Goal: Task Accomplishment & Management: Complete application form

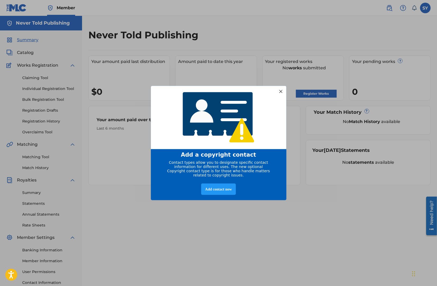
drag, startPoint x: 386, startPoint y: 44, endPoint x: 380, endPoint y: 48, distance: 7.0
click at [386, 43] on div "Add a copyright contact Contact types allow you to designate specific contact i…" at bounding box center [218, 143] width 437 height 286
click at [279, 89] on div at bounding box center [280, 91] width 7 height 7
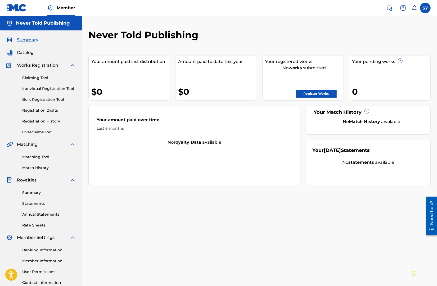
click at [421, 12] on div "SY SY Samantha Yonack info@wearejimandsam.com Notification Preferences Profile …" at bounding box center [406, 8] width 50 height 11
click at [423, 10] on label at bounding box center [425, 8] width 11 height 11
click at [425, 8] on input "SY Samantha Yonack info@wearejimandsam.com Notification Preferences Profile Log…" at bounding box center [425, 8] width 0 height 0
click at [375, 73] on p "Log out" at bounding box center [374, 75] width 12 height 5
click at [425, 8] on input "SY Samantha Yonack info@wearejimandsam.com Notification Preferences Profile Log…" at bounding box center [425, 8] width 0 height 0
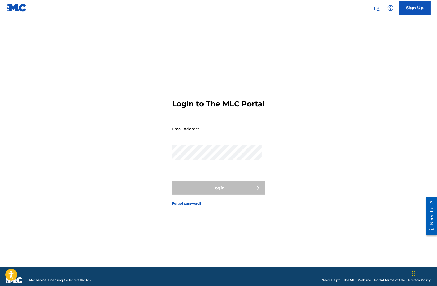
drag, startPoint x: 232, startPoint y: 137, endPoint x: 229, endPoint y: 141, distance: 5.0
click at [232, 136] on input "Email Address" at bounding box center [216, 128] width 89 height 15
type input "[EMAIL_ADDRESS][DOMAIN_NAME]"
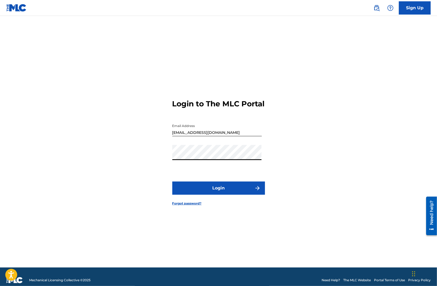
click at [172, 182] on button "Login" at bounding box center [218, 188] width 93 height 13
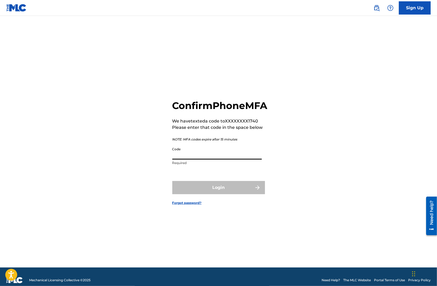
click at [201, 160] on input "Code" at bounding box center [216, 151] width 89 height 15
paste input "433174"
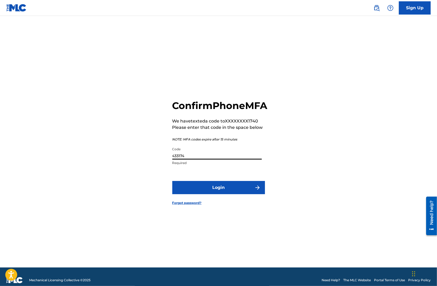
type input "433174"
click at [219, 191] on button "Login" at bounding box center [218, 187] width 93 height 13
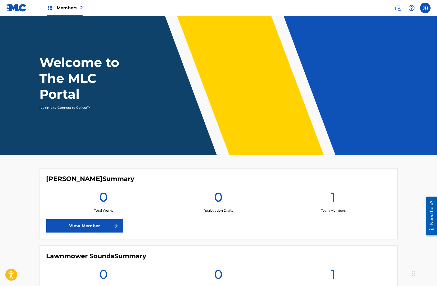
click at [425, 9] on label at bounding box center [425, 8] width 11 height 11
click at [425, 8] on input "JH Jim Hanft jimhanft@gmail.com Notification Preferences Profile Log out" at bounding box center [425, 8] width 0 height 0
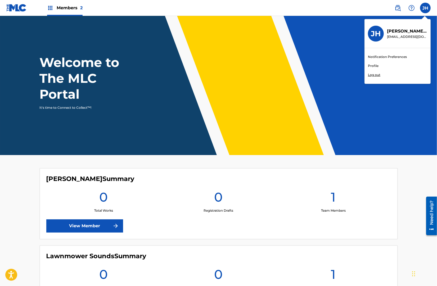
drag, startPoint x: 361, startPoint y: 11, endPoint x: 313, endPoint y: 12, distance: 48.2
click at [360, 11] on nav "Members 2 JH JH Jim Hanft jimhanft@gmail.com Notification Preferences Profile L…" at bounding box center [218, 8] width 437 height 16
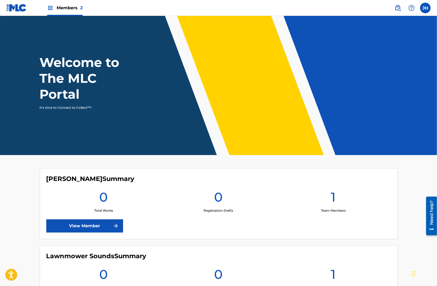
click at [18, 9] on img at bounding box center [16, 8] width 20 height 8
click at [20, 8] on img at bounding box center [16, 8] width 20 height 8
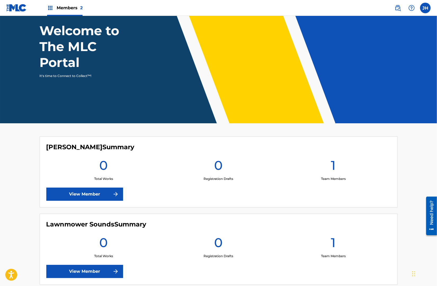
scroll to position [62, 0]
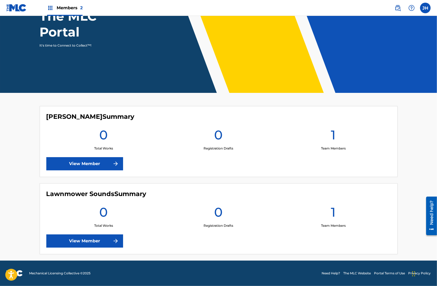
click at [92, 241] on link "View Member" at bounding box center [84, 240] width 77 height 13
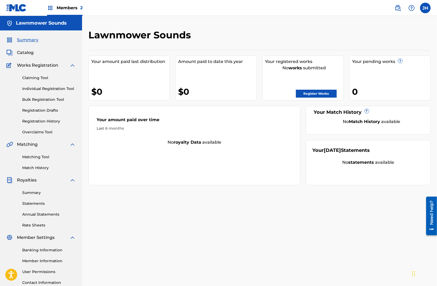
click at [66, 9] on span "Members 2" at bounding box center [70, 8] width 26 height 6
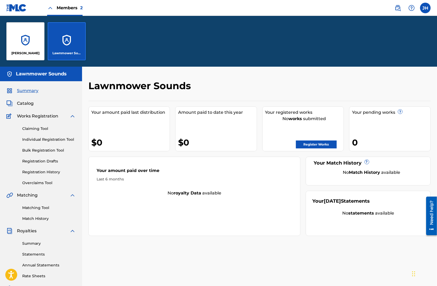
click at [77, 46] on div "Lawnmower Sounds" at bounding box center [67, 41] width 38 height 38
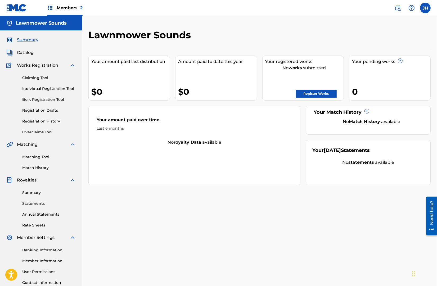
click at [40, 122] on link "Registration History" at bounding box center [48, 122] width 53 height 6
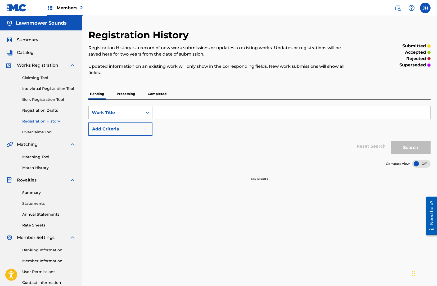
click at [129, 97] on p "Processing" at bounding box center [125, 93] width 21 height 11
click at [158, 96] on p "Completed" at bounding box center [157, 93] width 22 height 11
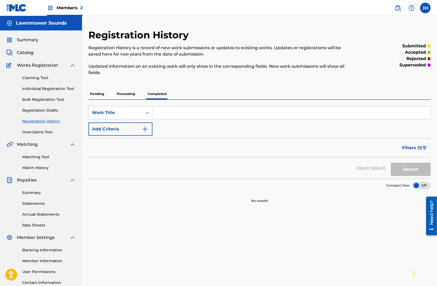
click at [137, 94] on div "Pending Processing Completed" at bounding box center [259, 93] width 342 height 11
click at [124, 94] on p "Processing" at bounding box center [125, 93] width 21 height 11
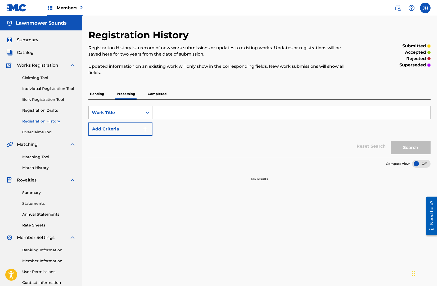
click at [101, 94] on p "Pending" at bounding box center [96, 93] width 17 height 11
click at [39, 78] on link "Claiming Tool" at bounding box center [48, 78] width 53 height 6
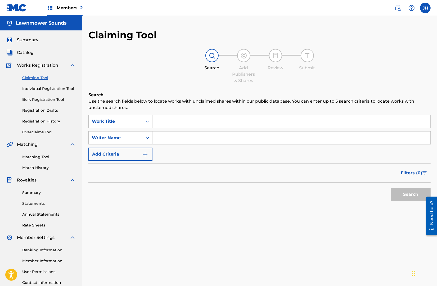
click at [159, 92] on h6 "Search" at bounding box center [259, 95] width 342 height 6
click at [42, 134] on link "Overclaims Tool" at bounding box center [48, 132] width 53 height 6
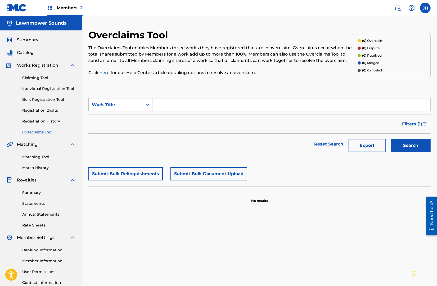
click at [44, 123] on link "Registration History" at bounding box center [48, 122] width 53 height 6
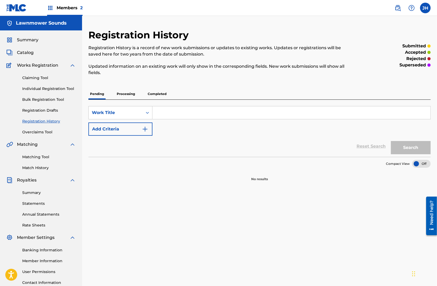
click at [128, 96] on p "Processing" at bounding box center [125, 93] width 21 height 11
click at [161, 92] on p "Completed" at bounding box center [157, 93] width 22 height 11
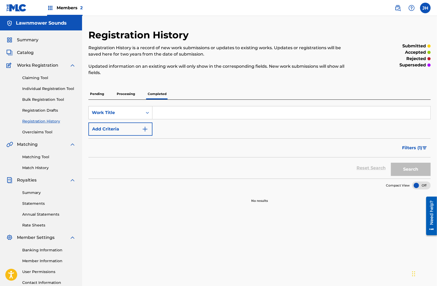
click at [124, 95] on p "Processing" at bounding box center [125, 93] width 21 height 11
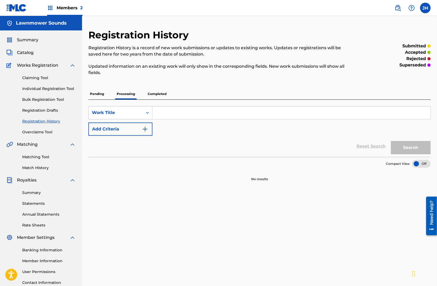
click at [96, 94] on p "Pending" at bounding box center [96, 93] width 17 height 11
click at [83, 11] on nav "Members 2 JH JH Jim Hanft jimhanft@gmail.com Notification Preferences Profile L…" at bounding box center [218, 8] width 437 height 16
click at [71, 9] on span "Members 2" at bounding box center [70, 8] width 26 height 6
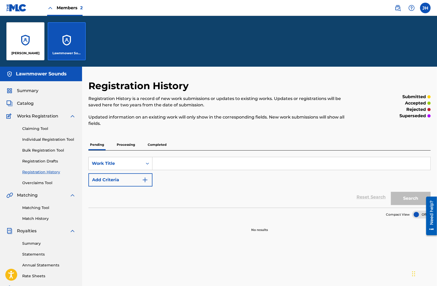
click at [34, 41] on div "[PERSON_NAME]" at bounding box center [25, 41] width 38 height 38
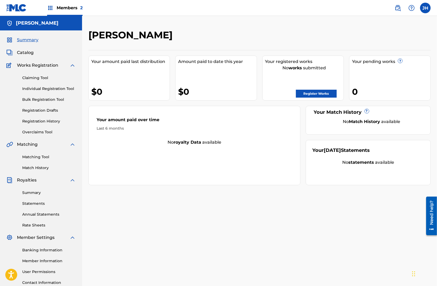
click at [41, 119] on link "Registration History" at bounding box center [48, 122] width 53 height 6
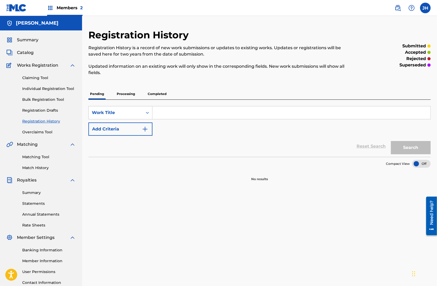
click at [157, 93] on p "Completed" at bounding box center [157, 93] width 22 height 11
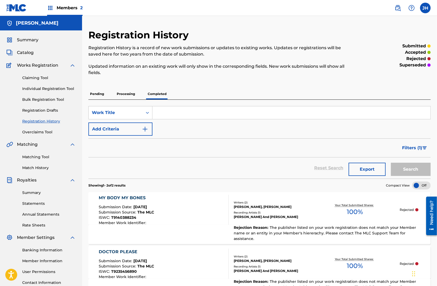
scroll to position [19, 0]
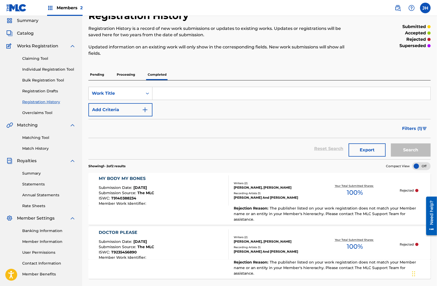
click at [133, 250] on span "T9235456890" at bounding box center [124, 252] width 26 height 5
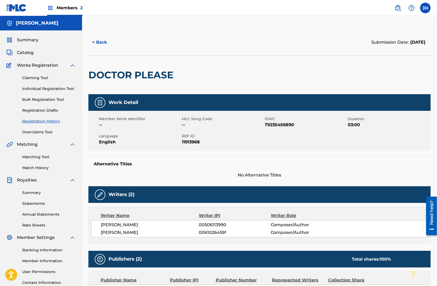
click at [283, 128] on span "T9235456890" at bounding box center [306, 125] width 82 height 6
copy span "T9235456890"
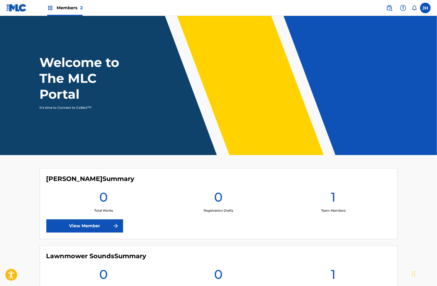
click at [51, 3] on div "Members 2" at bounding box center [64, 8] width 35 height 16
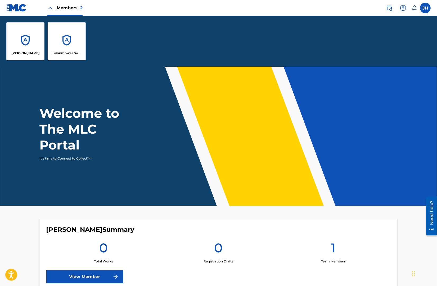
click at [76, 44] on div "Lawnmower Sounds" at bounding box center [67, 41] width 38 height 38
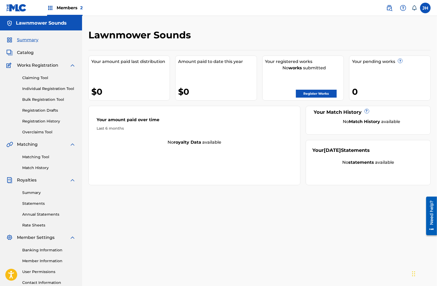
click at [40, 78] on link "Claiming Tool" at bounding box center [48, 78] width 53 height 6
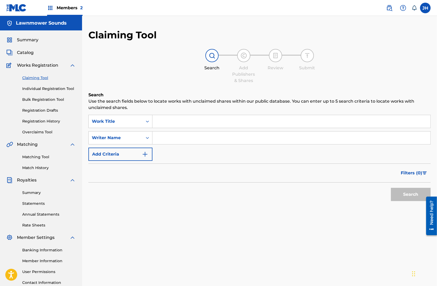
click at [174, 122] on input "Search Form" at bounding box center [291, 121] width 278 height 13
click at [50, 91] on link "Individual Registration Tool" at bounding box center [48, 89] width 53 height 6
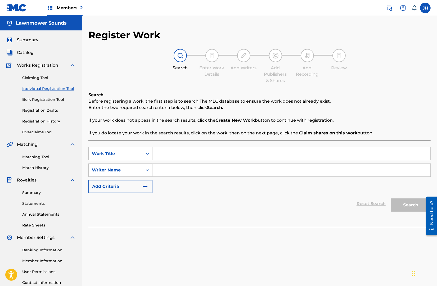
click at [31, 77] on link "Claiming Tool" at bounding box center [48, 78] width 53 height 6
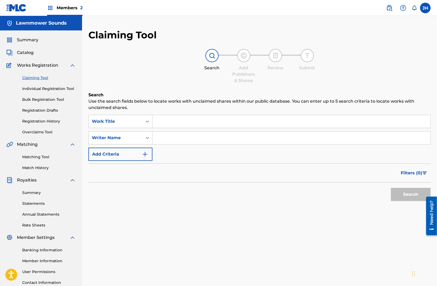
click at [177, 121] on input "Search Form" at bounding box center [291, 121] width 278 height 13
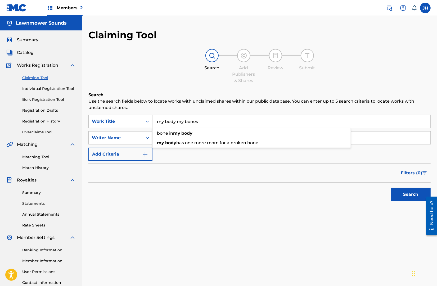
type input "my body my bones"
type input "[PERSON_NAME] and [PERSON_NAME]"
click at [391, 188] on button "Search" at bounding box center [411, 194] width 40 height 13
click at [46, 87] on link "Individual Registration Tool" at bounding box center [48, 89] width 53 height 6
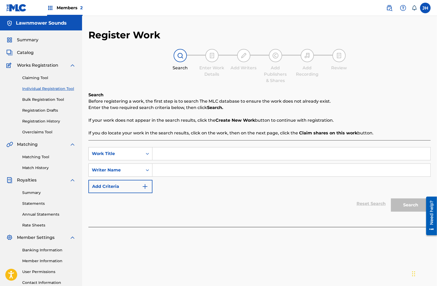
click at [188, 151] on input "Search Form" at bounding box center [291, 153] width 278 height 13
click at [174, 156] on input "My Body My Bones" at bounding box center [291, 153] width 278 height 13
type input "Doctor Please"
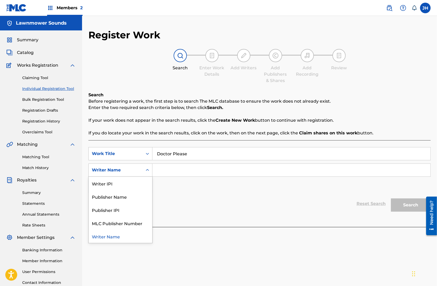
click at [121, 172] on div "Writer Name" at bounding box center [116, 170] width 48 height 6
click at [231, 189] on div "SearchWithCriteriaa128edde-82bf-4a86-b8a2-43fefb5bb173 Work Title Doctor Please…" at bounding box center [259, 170] width 342 height 46
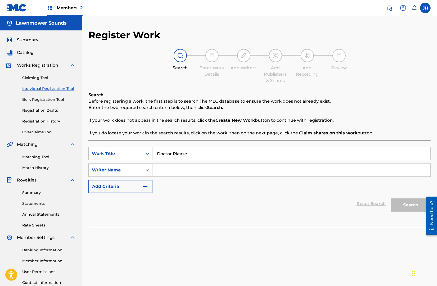
click at [192, 168] on input "Search Form" at bounding box center [291, 170] width 278 height 13
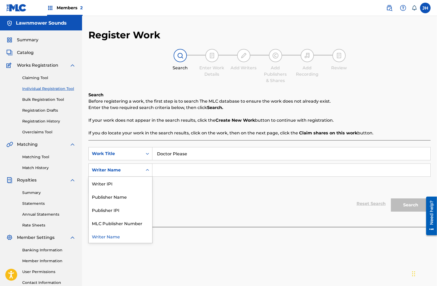
click at [134, 172] on div "Writer Name" at bounding box center [116, 170] width 48 height 6
click at [134, 181] on div "Writer IPI" at bounding box center [121, 183] width 64 height 13
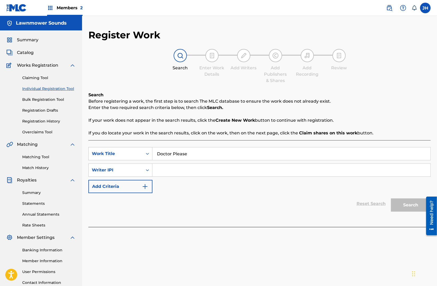
click at [177, 169] on input "Search Form" at bounding box center [291, 170] width 278 height 13
click at [181, 170] on input "Search Form" at bounding box center [291, 170] width 278 height 13
paste input "506113990"
type input "506113990"
click at [404, 203] on button "Search" at bounding box center [411, 204] width 40 height 13
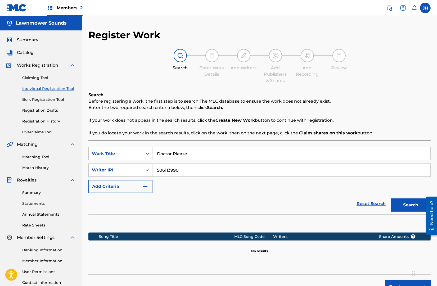
scroll to position [42, 0]
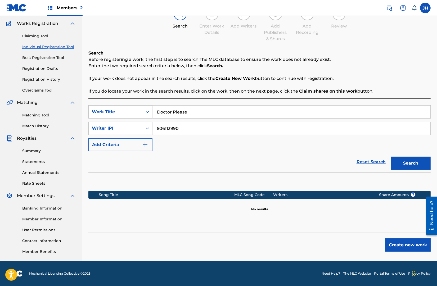
click at [412, 243] on button "Create new work" at bounding box center [408, 244] width 46 height 13
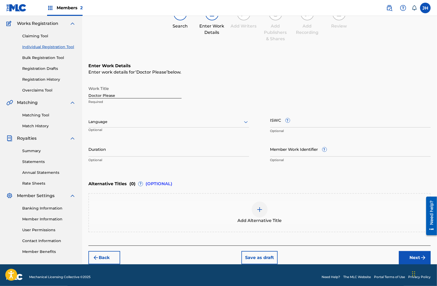
click at [303, 124] on input "ISWC ?" at bounding box center [350, 119] width 161 height 15
paste input "T9235456890"
type input "T9235456890"
click at [183, 152] on input "Duration" at bounding box center [168, 149] width 161 height 15
type input "03:00"
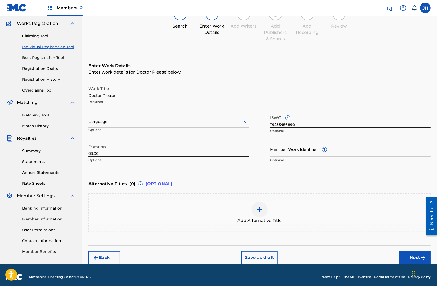
click at [221, 183] on div "Alternative Titles ( 0 ) ? (OPTIONAL)" at bounding box center [259, 184] width 342 height 12
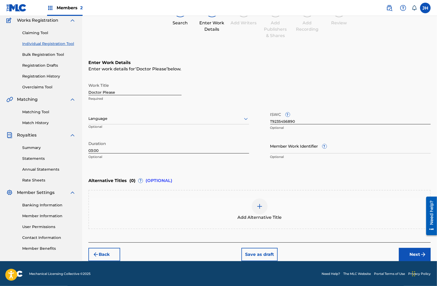
click at [416, 253] on button "Next" at bounding box center [415, 254] width 32 height 13
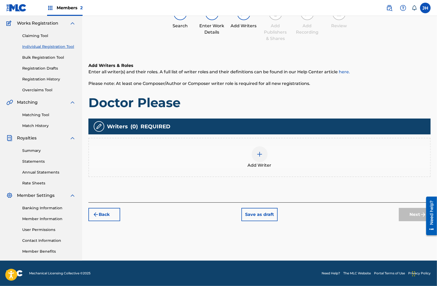
scroll to position [24, 0]
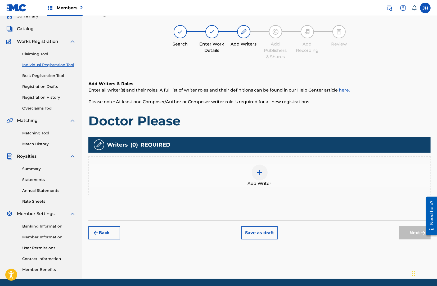
click at [257, 177] on div at bounding box center [260, 173] width 16 height 16
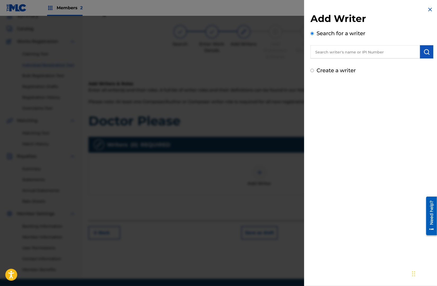
click at [334, 50] on input "text" at bounding box center [365, 51] width 110 height 13
type input "[PERSON_NAME]"
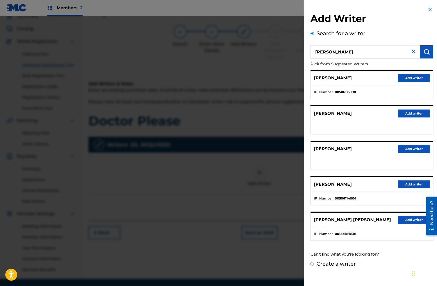
click at [419, 77] on button "Add writer" at bounding box center [414, 78] width 32 height 8
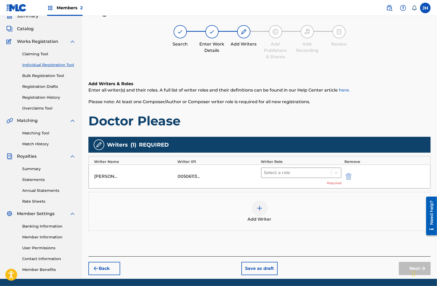
click at [296, 173] on div at bounding box center [296, 172] width 65 height 7
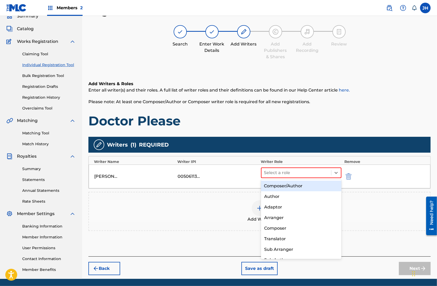
click at [295, 187] on div "Composer/Author" at bounding box center [301, 186] width 81 height 11
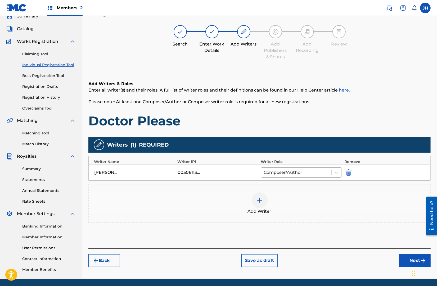
click at [267, 203] on div at bounding box center [260, 200] width 16 height 16
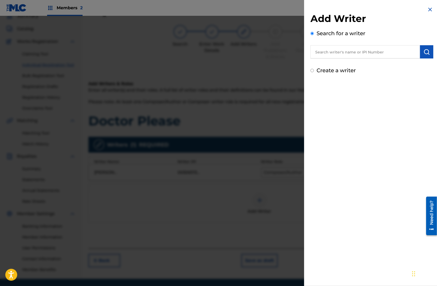
click at [332, 50] on input "text" at bounding box center [365, 51] width 110 height 13
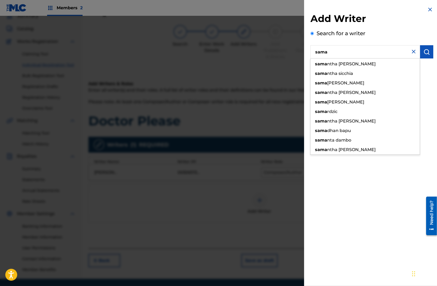
type input "[PERSON_NAME]"
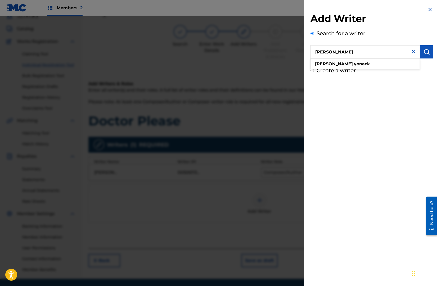
click at [423, 51] on img "submit" at bounding box center [426, 52] width 6 height 6
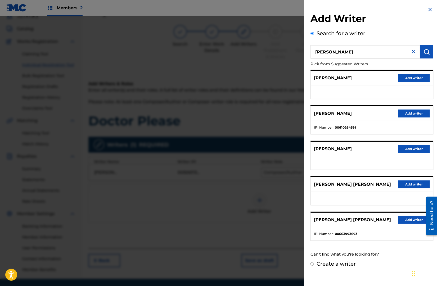
click at [412, 111] on button "Add writer" at bounding box center [414, 114] width 32 height 8
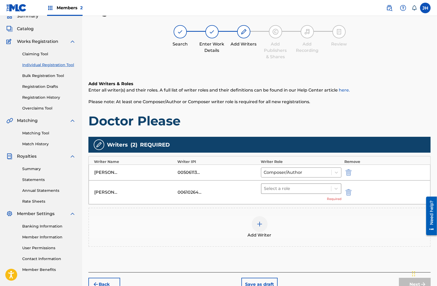
click at [318, 188] on div at bounding box center [296, 188] width 65 height 7
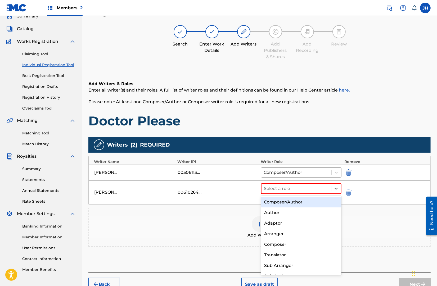
click at [313, 202] on div "Composer/Author" at bounding box center [301, 202] width 81 height 11
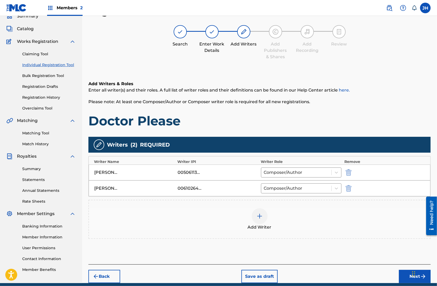
click at [403, 272] on button "Next" at bounding box center [415, 276] width 32 height 13
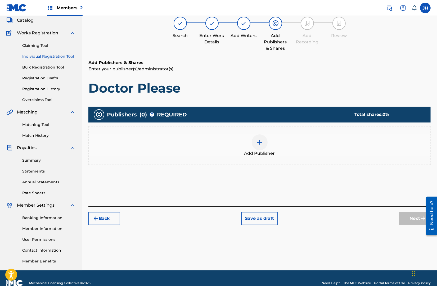
scroll to position [37, 0]
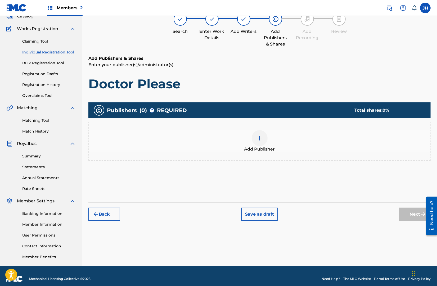
click at [260, 138] on img at bounding box center [259, 138] width 6 height 6
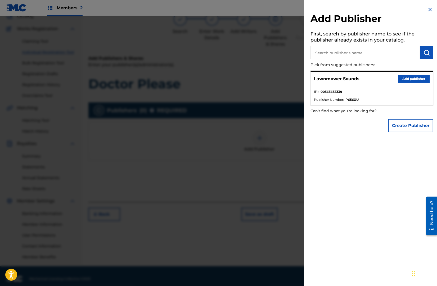
click at [408, 77] on button "Add publisher" at bounding box center [414, 79] width 32 height 8
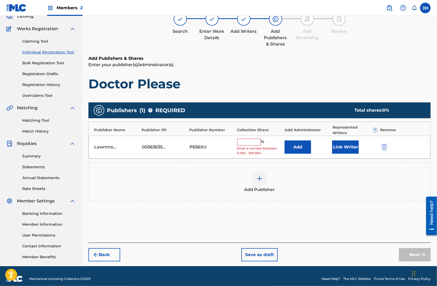
click at [254, 139] on input "text" at bounding box center [249, 142] width 24 height 7
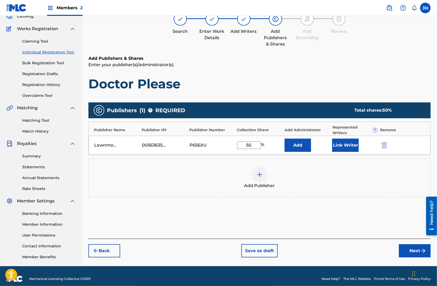
type input "50"
click at [258, 171] on img at bounding box center [259, 174] width 6 height 6
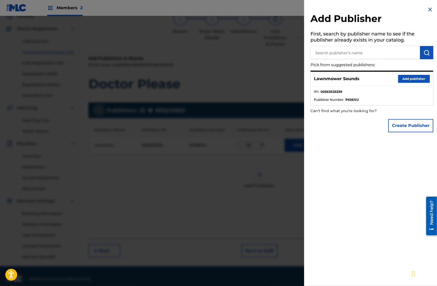
click at [348, 50] on input "text" at bounding box center [365, 52] width 110 height 13
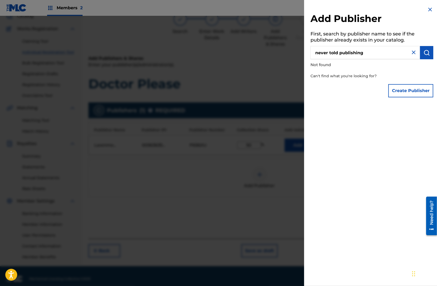
click at [364, 59] on p "Not found" at bounding box center [356, 64] width 93 height 11
click at [364, 54] on input "never told publishing" at bounding box center [365, 52] width 110 height 13
click at [353, 55] on input "never told publishing" at bounding box center [365, 52] width 110 height 13
type input "never told"
